Goal: Navigation & Orientation: Find specific page/section

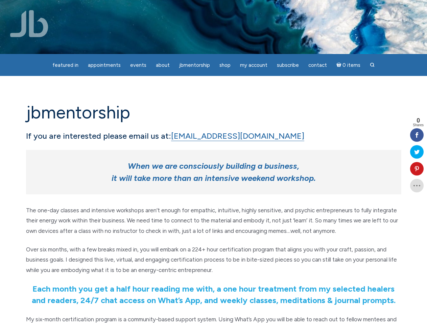
click at [213, 162] on em "When we are consciously building a business," at bounding box center [213, 166] width 171 height 10
click at [104, 65] on span "Appointments" at bounding box center [104, 65] width 33 height 6
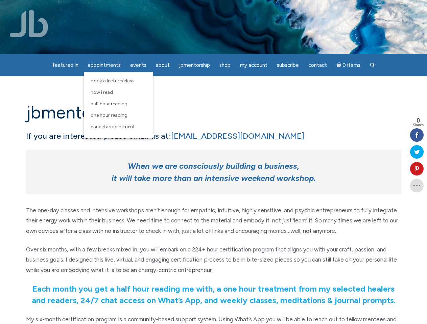
click at [138, 65] on span "Events" at bounding box center [138, 65] width 16 height 6
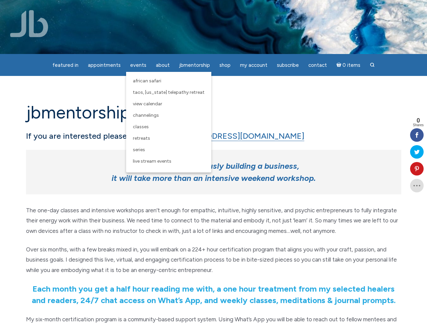
click at [163, 65] on span "About" at bounding box center [163, 65] width 14 height 6
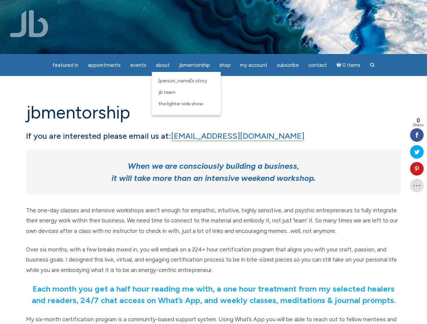
click at [224, 65] on span "Shop" at bounding box center [224, 65] width 11 height 6
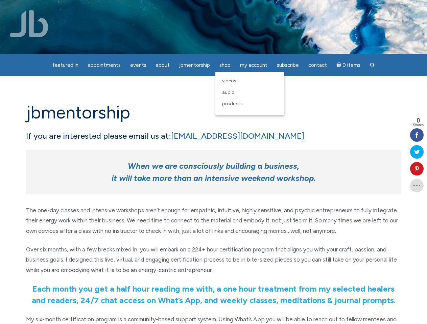
click at [253, 65] on span "My Account" at bounding box center [253, 65] width 27 height 6
click at [417, 169] on icon at bounding box center [417, 168] width 14 height 5
